Goal: Find contact information: Find contact information

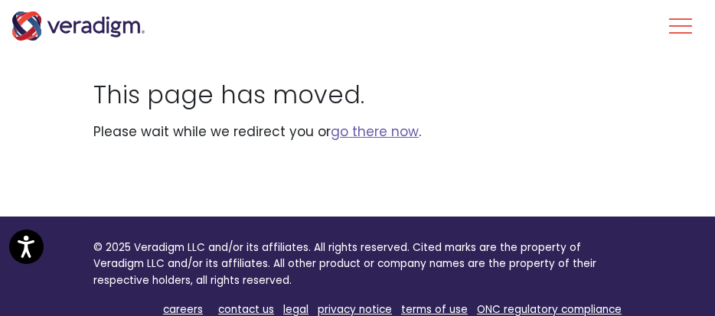
scroll to position [112, 0]
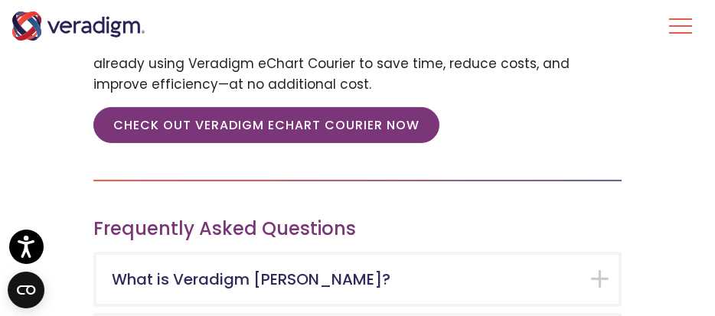
scroll to position [2644, 0]
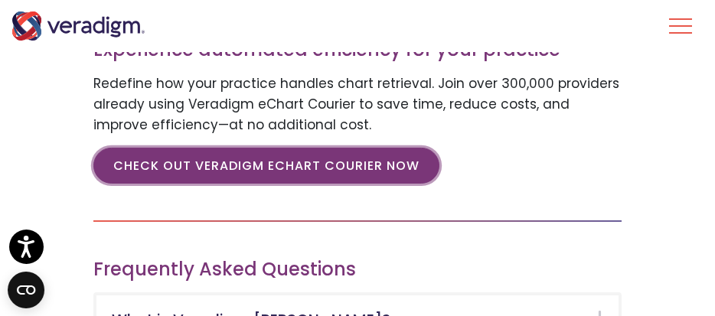
click at [380, 148] on link "CHECK OUT VERADIGM ECHART COURIER NOW" at bounding box center [266, 165] width 346 height 35
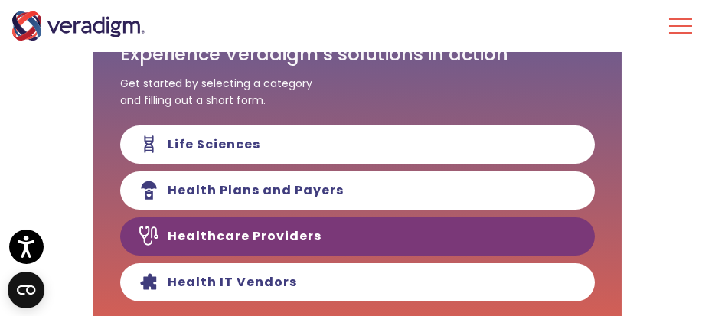
click at [320, 234] on link "Healthcare Providers" at bounding box center [357, 237] width 475 height 38
click at [358, 237] on link "Healthcare Providers" at bounding box center [357, 237] width 475 height 38
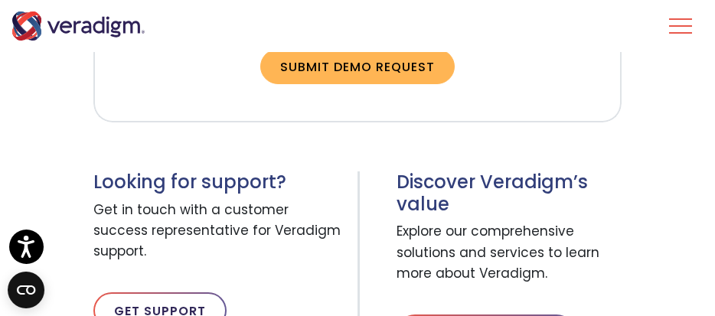
scroll to position [1121, 0]
